Goal: Task Accomplishment & Management: Manage account settings

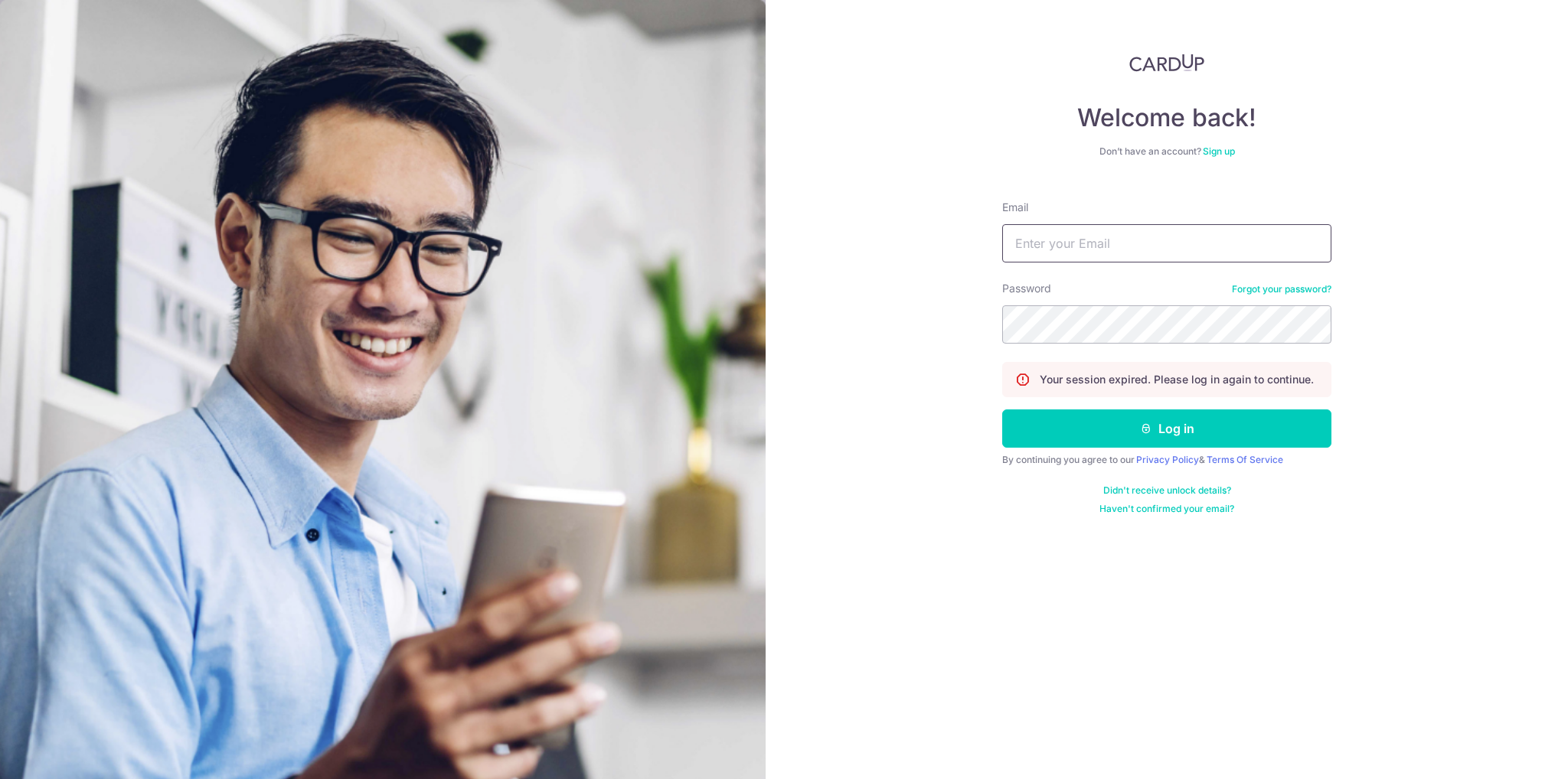
type input "[EMAIL_ADDRESS][DOMAIN_NAME]"
click at [1239, 243] on input "[EMAIL_ADDRESS][DOMAIN_NAME]" at bounding box center [1166, 244] width 329 height 38
click at [1384, 263] on div "Welcome back! Don’t have an account? Sign up Email [EMAIL_ADDRESS][DOMAIN_NAME]…" at bounding box center [1167, 390] width 802 height 779
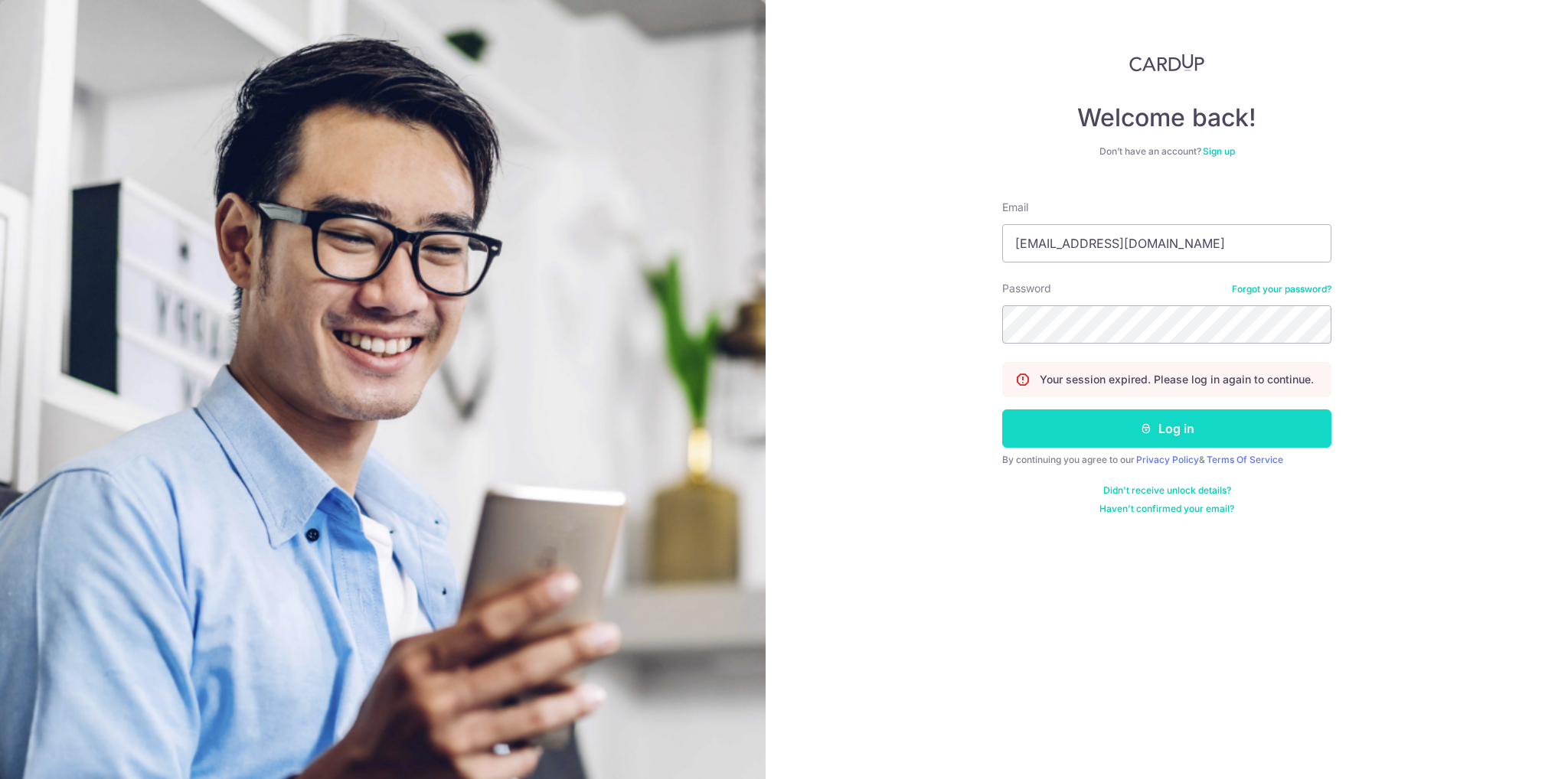
click at [1164, 430] on button "Log in" at bounding box center [1166, 429] width 329 height 38
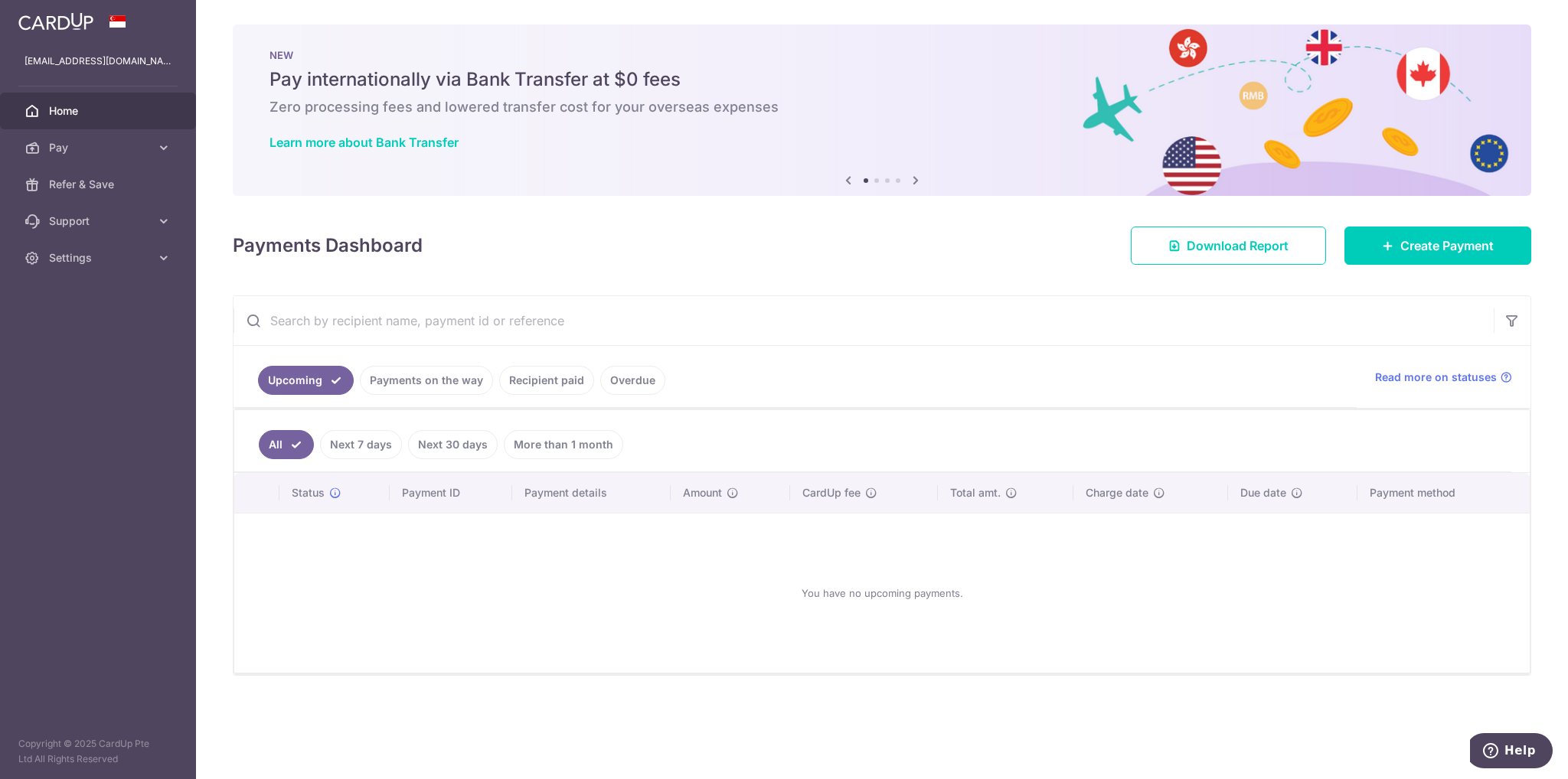
click at [520, 375] on link "Recipient paid" at bounding box center [546, 380] width 95 height 29
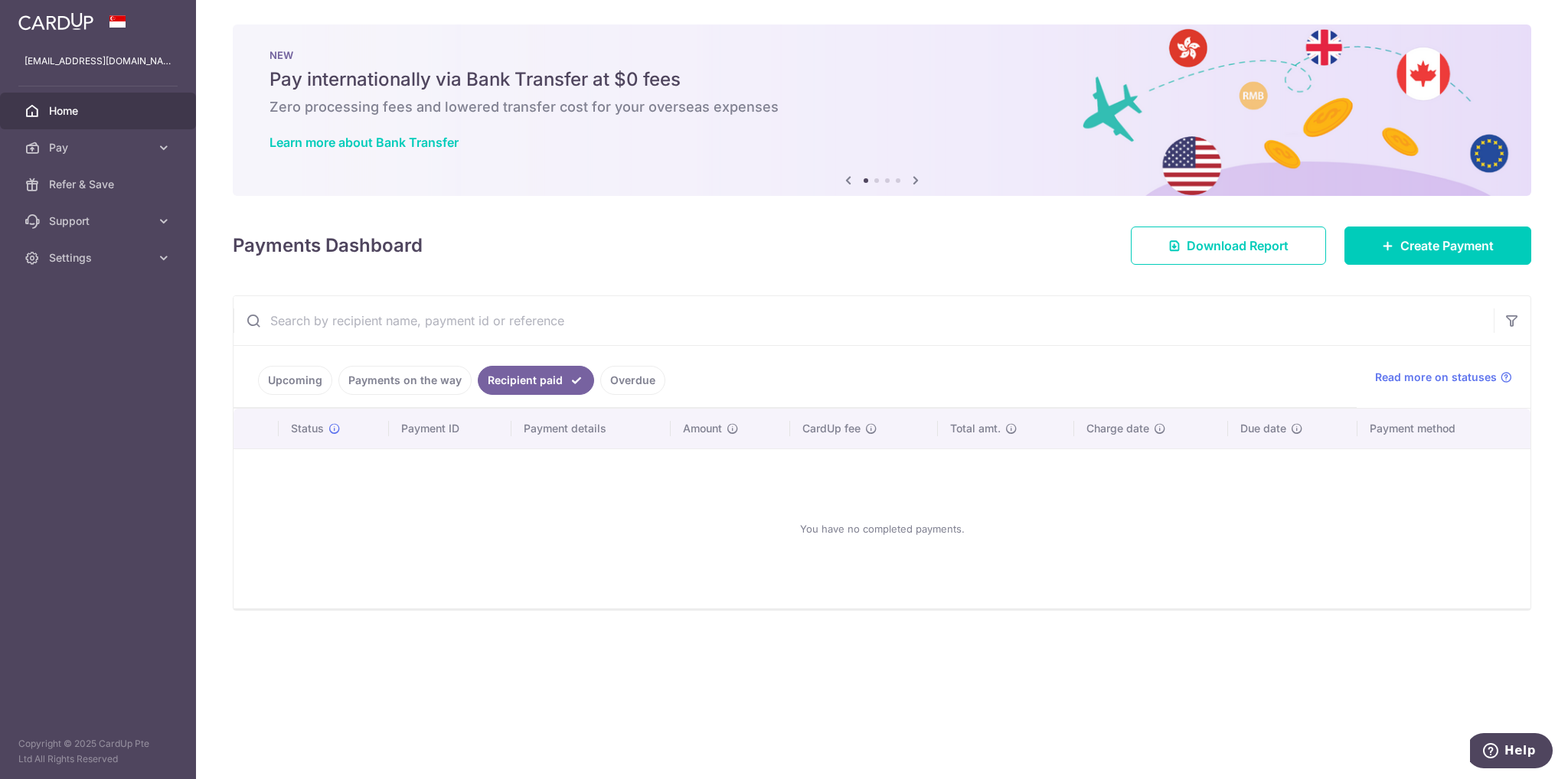
click at [463, 378] on link "Payments on the way" at bounding box center [405, 380] width 133 height 29
